Goal: Task Accomplishment & Management: Complete application form

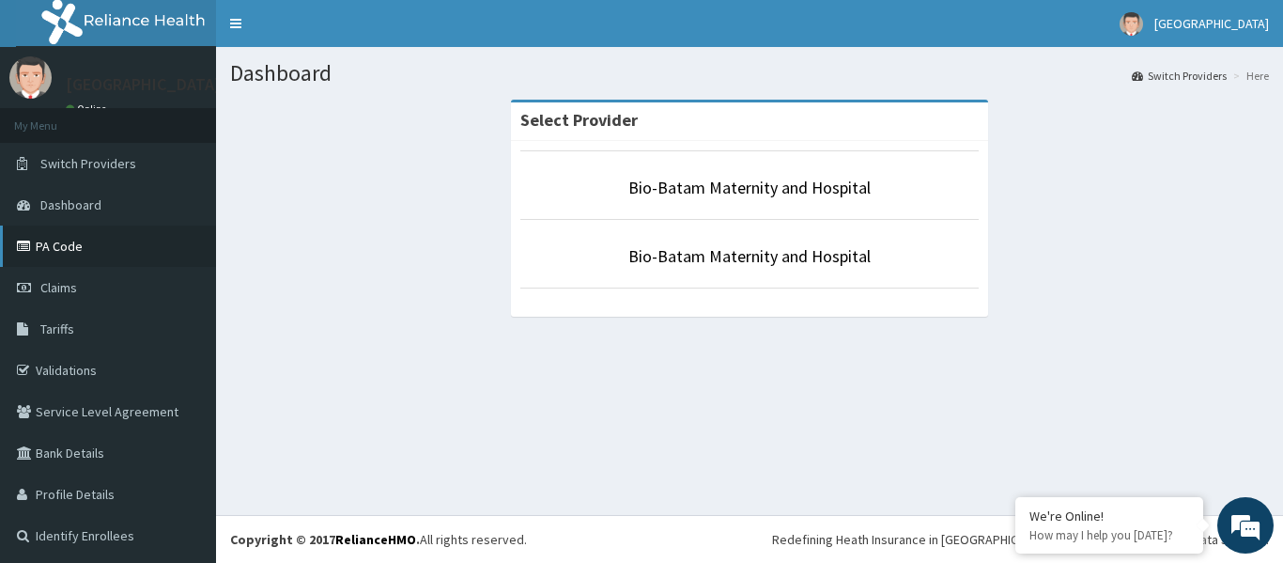
click at [66, 240] on link "PA Code" at bounding box center [108, 245] width 216 height 41
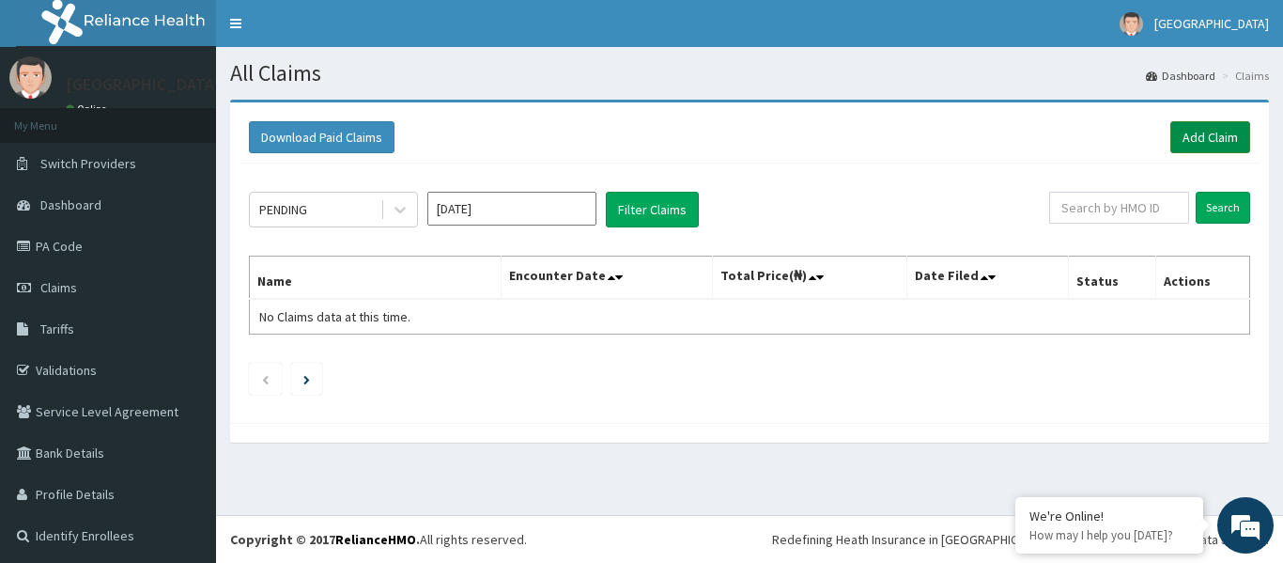
click at [1185, 127] on link "Add Claim" at bounding box center [1211, 137] width 80 height 32
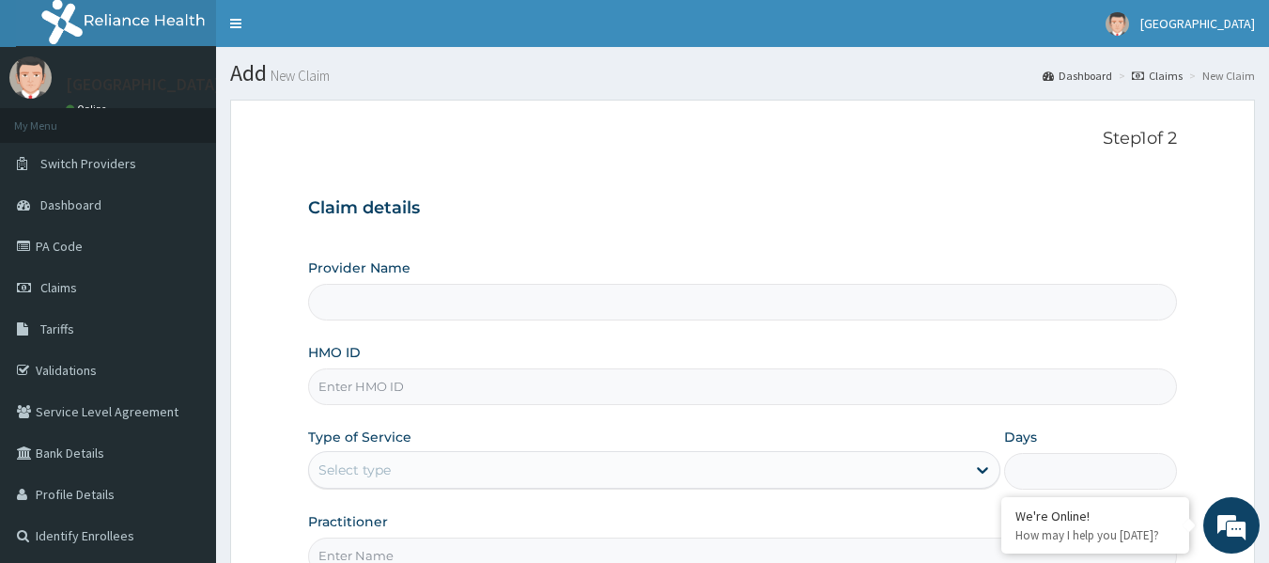
type input "Bio-Batam Maternity and Hospital"
click at [377, 381] on input "HMO ID" at bounding box center [743, 386] width 870 height 37
type input "VTE/10109/A"
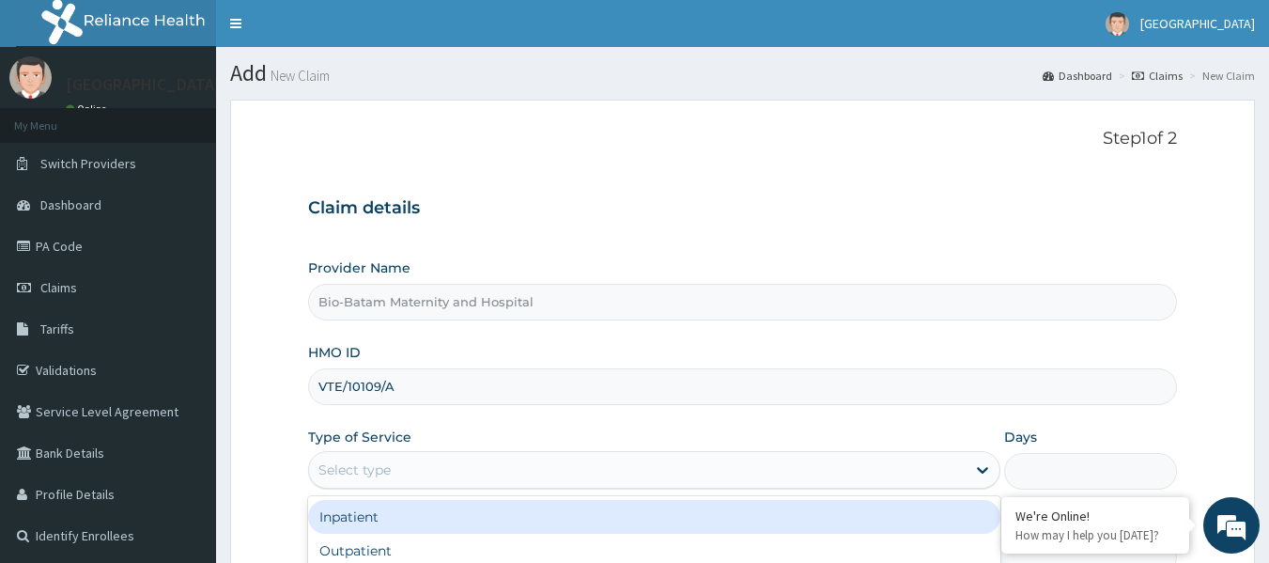
click at [385, 465] on div "Select type" at bounding box center [355, 469] width 72 height 19
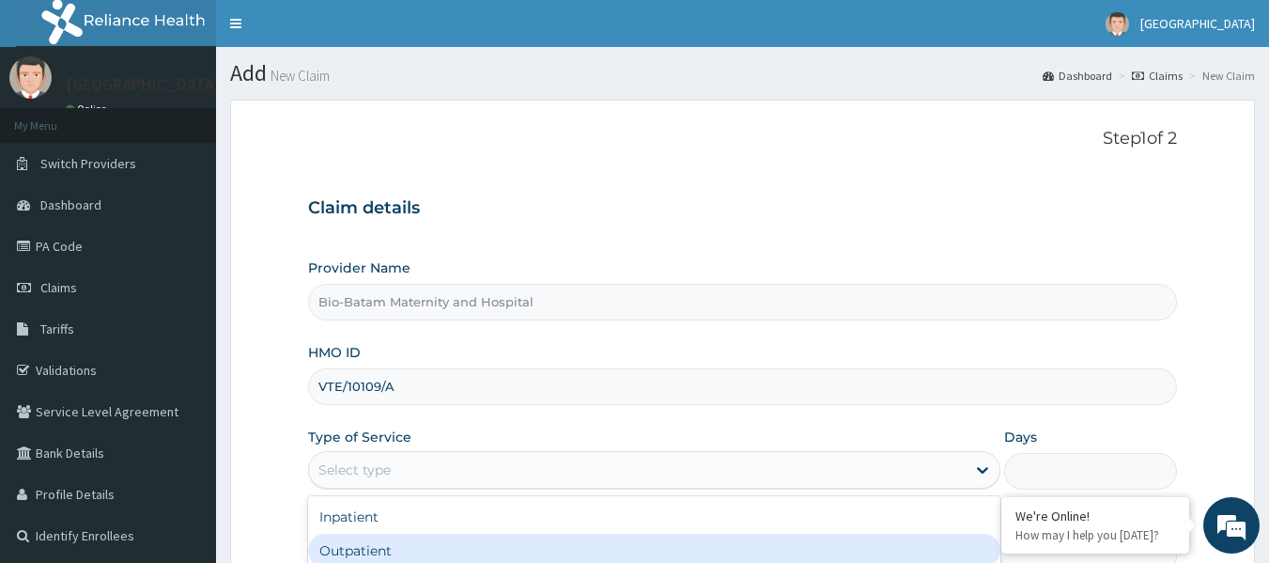
click at [375, 540] on div "Outpatient" at bounding box center [654, 551] width 692 height 34
type input "1"
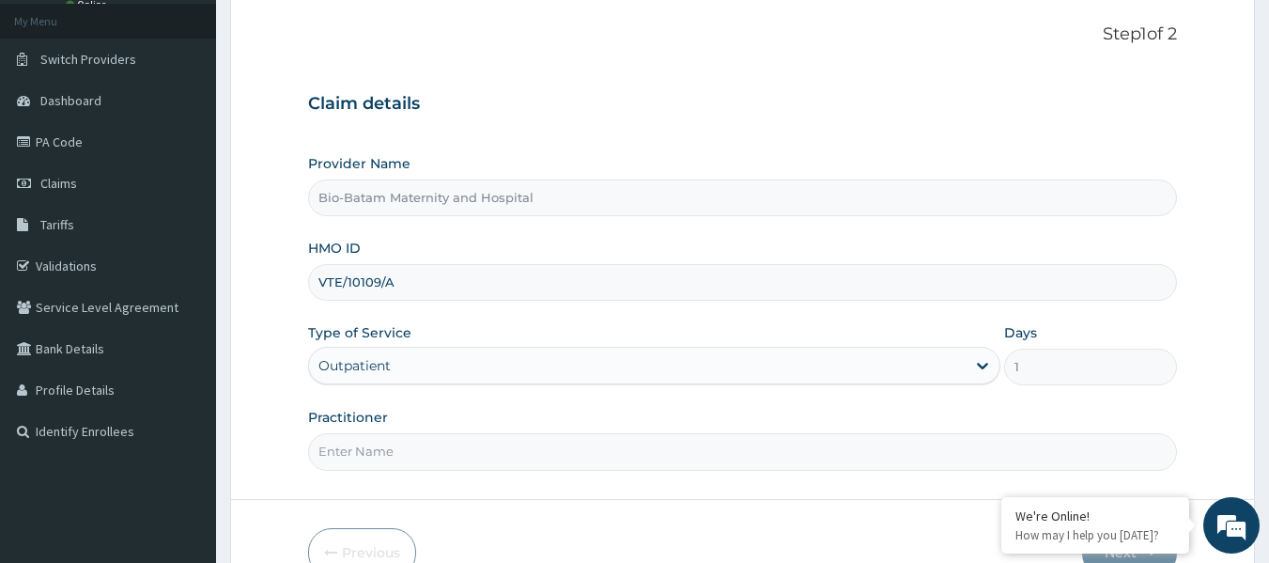
scroll to position [128, 0]
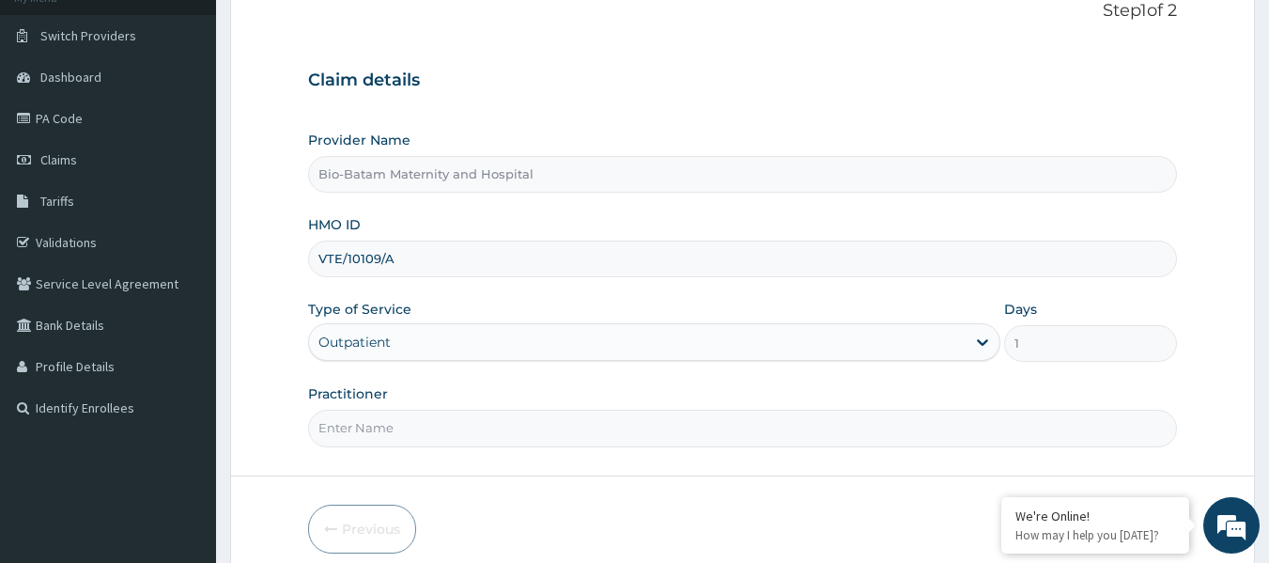
click at [373, 439] on input "Practitioner" at bounding box center [743, 428] width 870 height 37
type input "Dr Agboola Adewale"
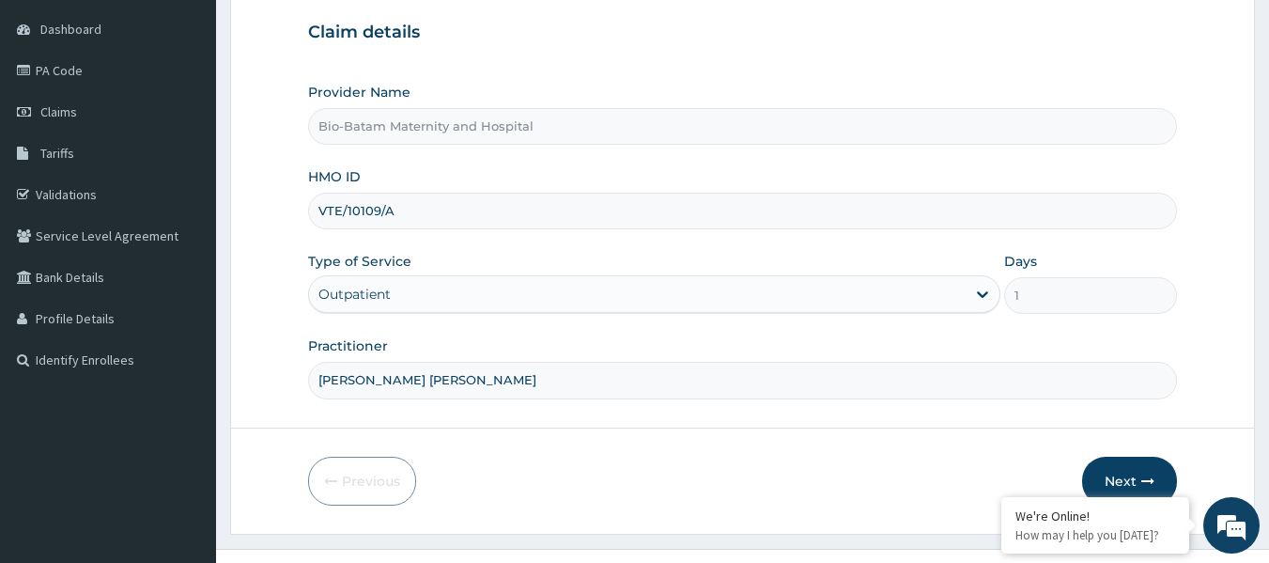
scroll to position [210, 0]
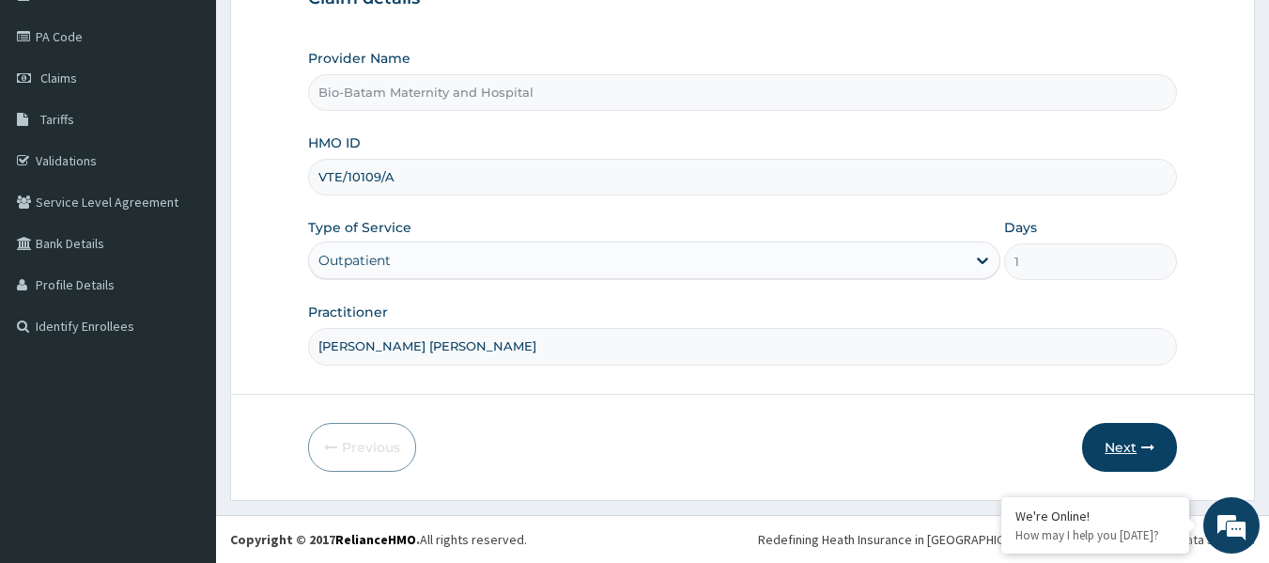
click at [1114, 446] on button "Next" at bounding box center [1129, 447] width 95 height 49
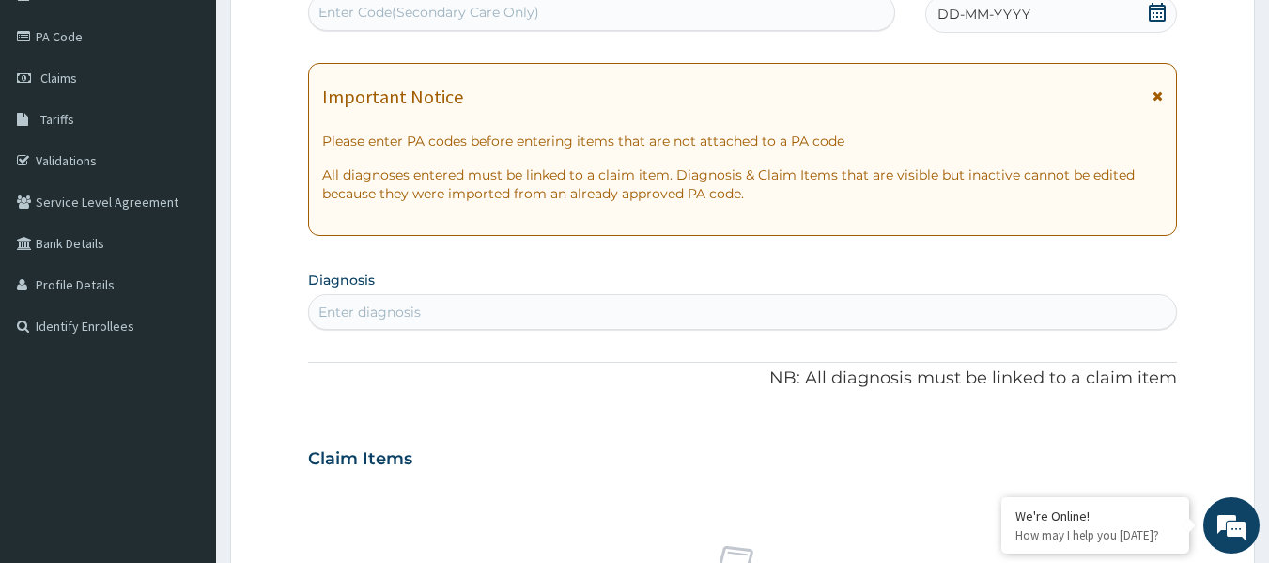
click at [387, 7] on div "Enter Code(Secondary Care Only)" at bounding box center [429, 12] width 221 height 19
paste input "PA/C80DC5"
type input "PA/C80DC5"
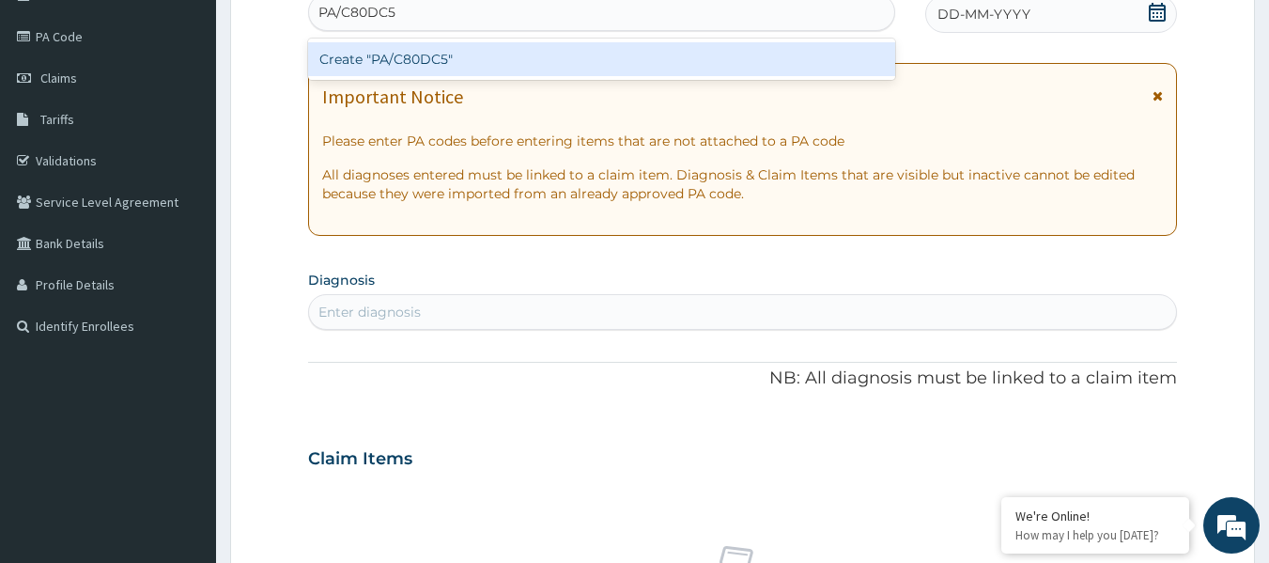
click at [381, 60] on div "Create "PA/C80DC5"" at bounding box center [602, 59] width 588 height 34
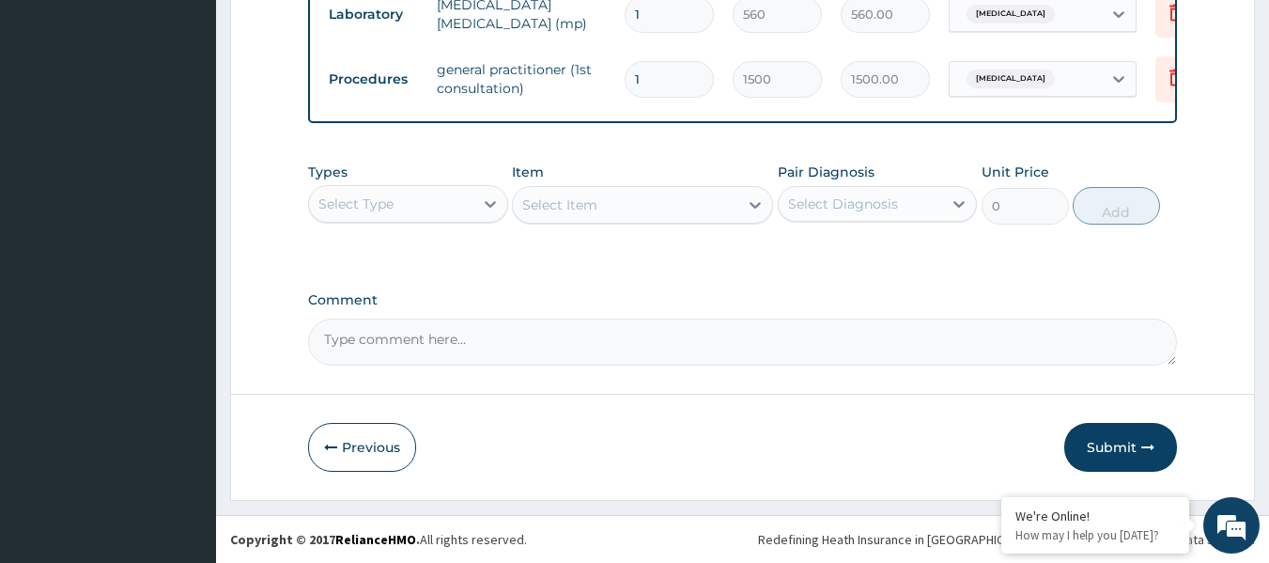
scroll to position [1106, 0]
click at [1136, 439] on button "Submit" at bounding box center [1120, 447] width 113 height 49
